Goal: Find specific page/section

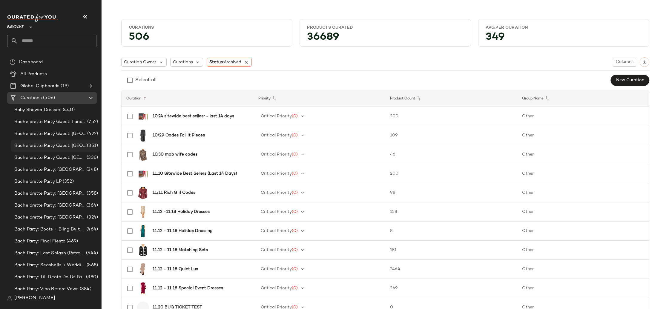
click at [50, 142] on div "Bachelorette Party Guest: Mexico (351)" at bounding box center [56, 146] width 90 height 12
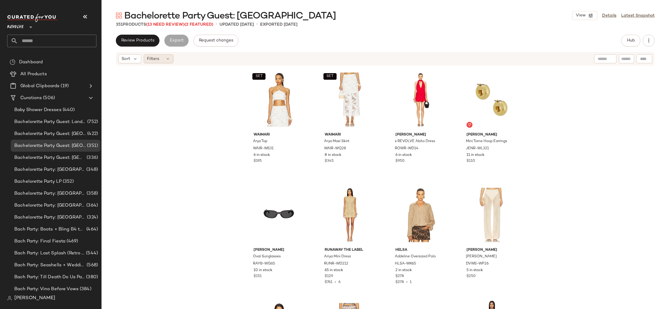
click at [152, 59] on span "Filters" at bounding box center [153, 59] width 12 height 6
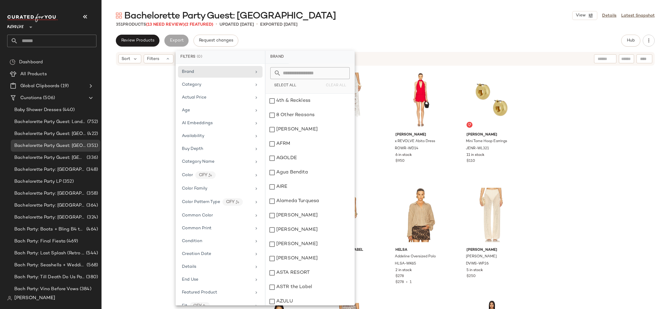
click at [144, 117] on div "SET Waimari Arya Top WAIR-WS31 6 in stock $195 SET Waimari Arya Maxi Skirt WAIR…" at bounding box center [386, 196] width 568 height 261
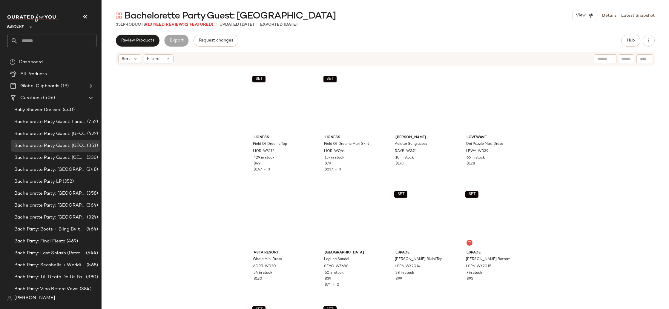
scroll to position [794, 0]
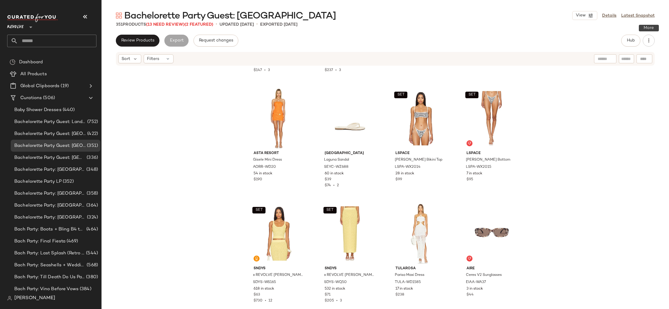
drag, startPoint x: 646, startPoint y: 39, endPoint x: 644, endPoint y: 48, distance: 9.0
click at [646, 39] on icon "button" at bounding box center [649, 41] width 6 height 6
